Goal: Transaction & Acquisition: Purchase product/service

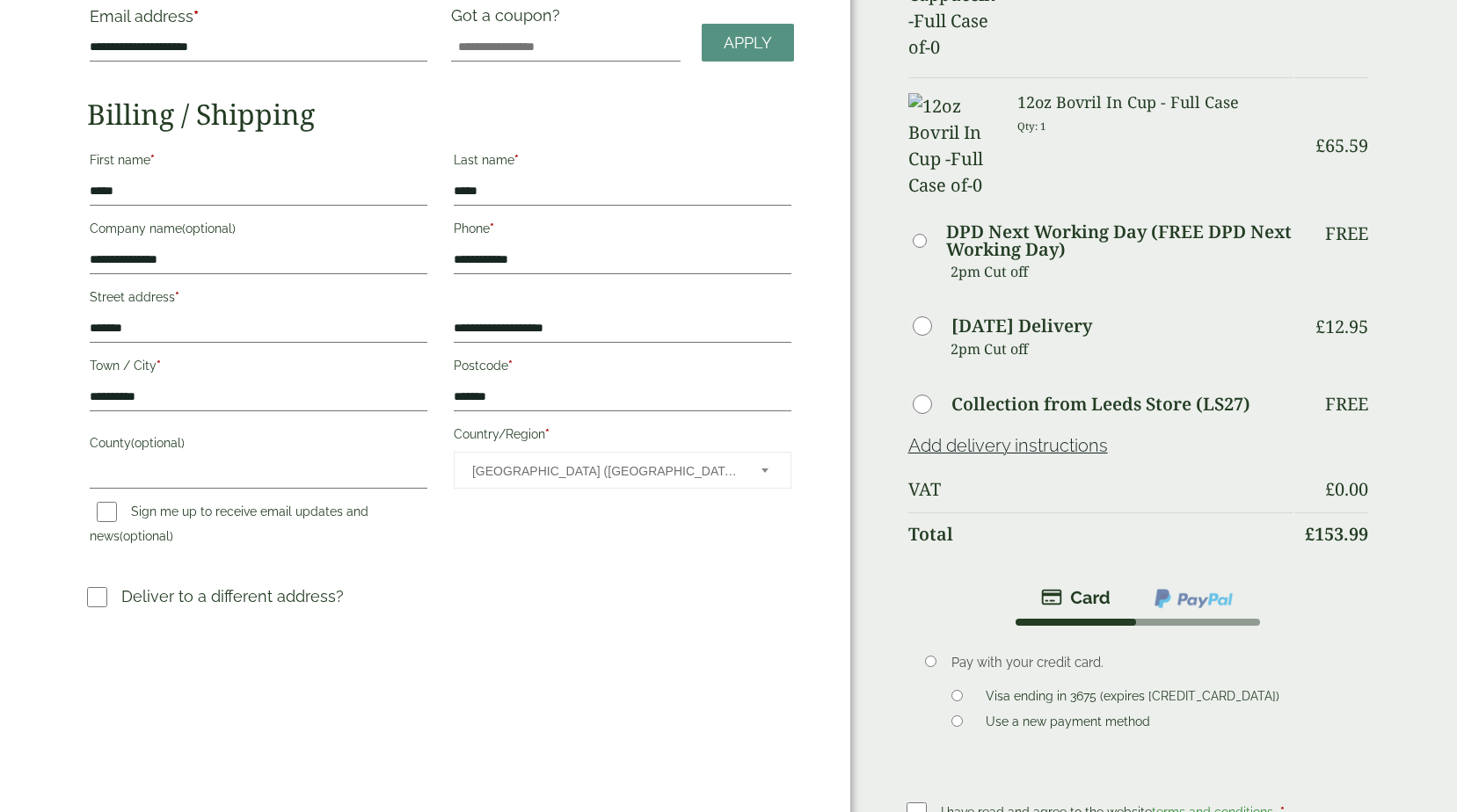
scroll to position [176, 0]
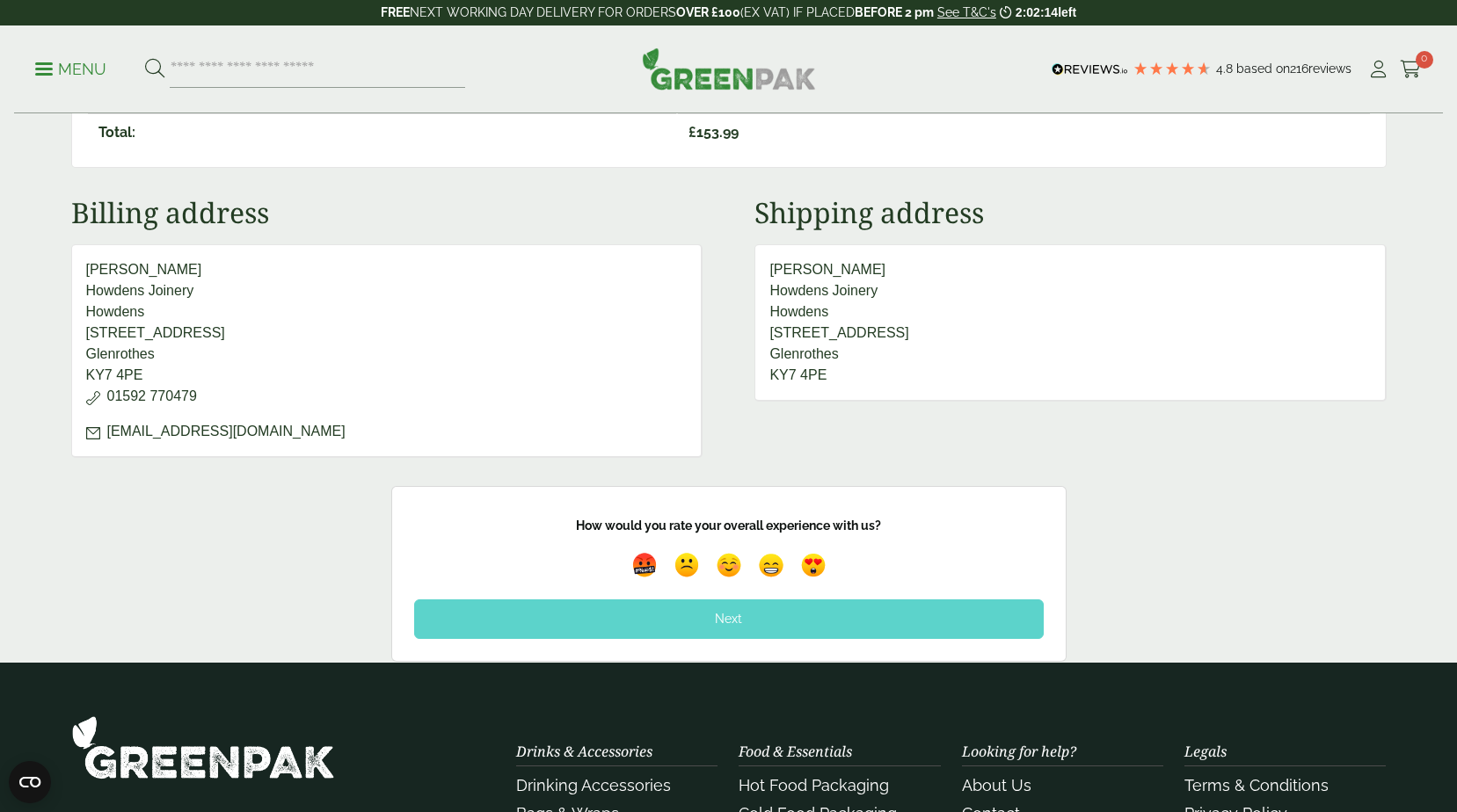
scroll to position [970, 0]
